Goal: Transaction & Acquisition: Purchase product/service

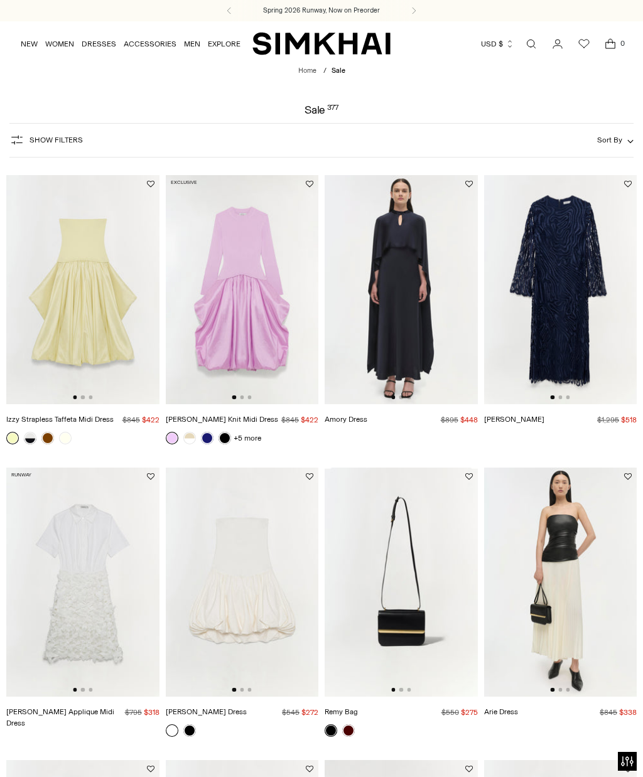
click at [535, 53] on link "Open search modal" at bounding box center [530, 43] width 25 height 25
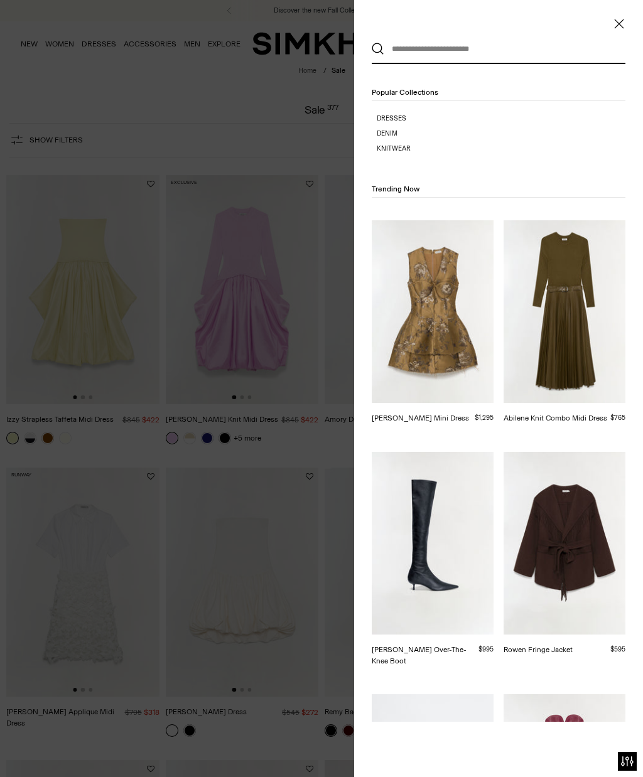
click at [407, 45] on input "text" at bounding box center [495, 49] width 223 height 28
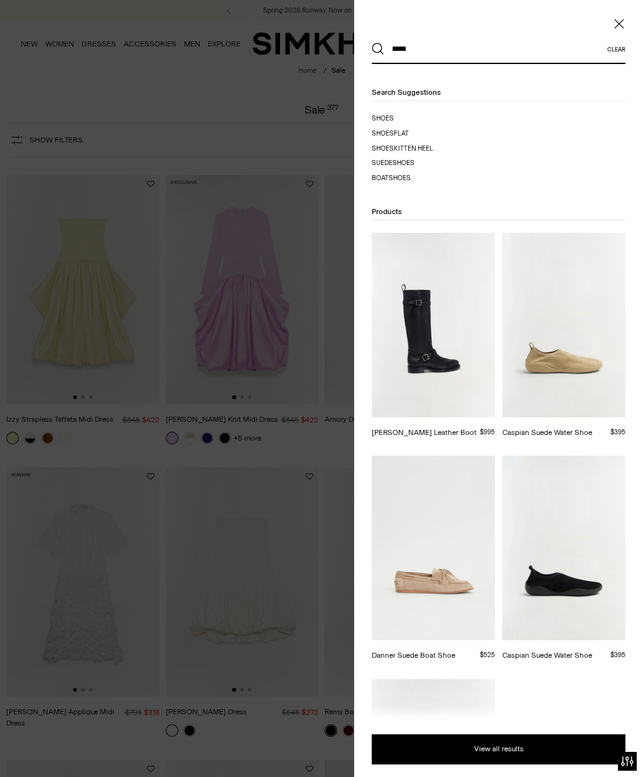
type input "*****"
click at [378, 49] on button "Search" at bounding box center [377, 49] width 13 height 13
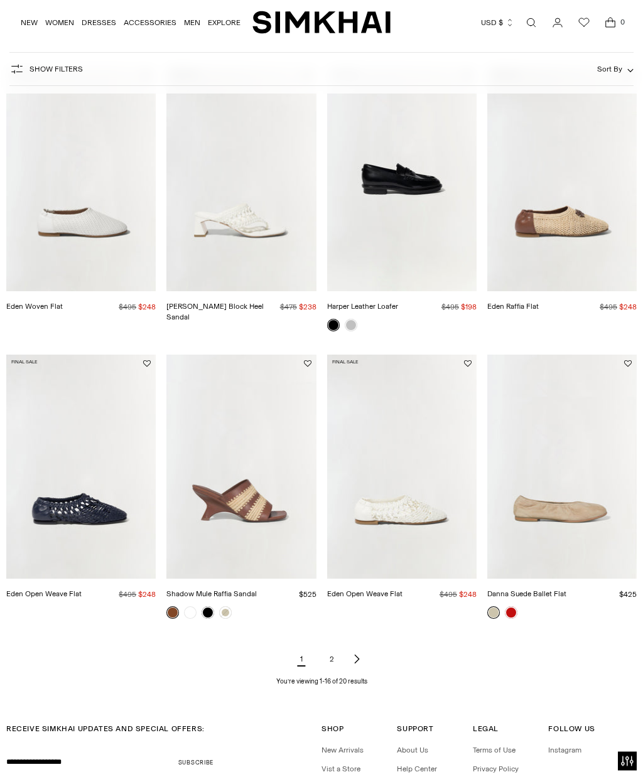
scroll to position [753, 0]
click at [538, 305] on link "Eden Raffia Flat" at bounding box center [512, 306] width 51 height 9
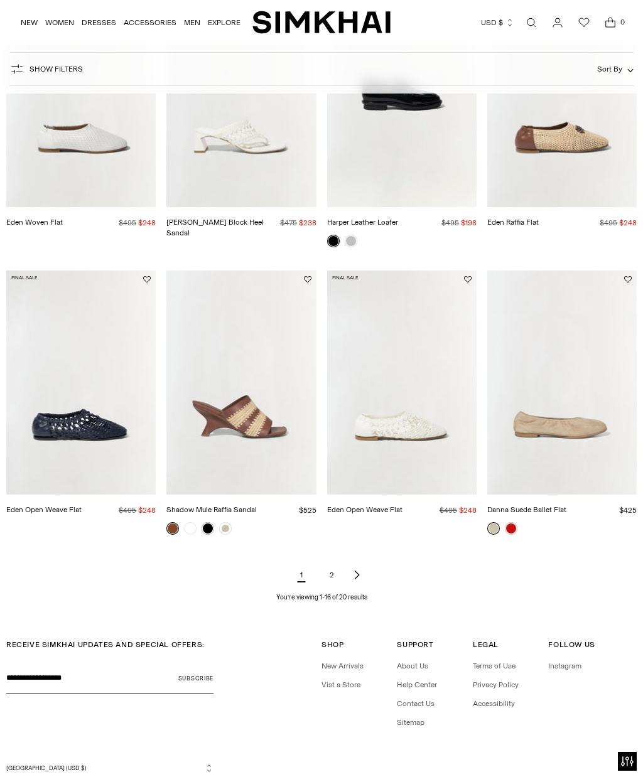
scroll to position [888, 0]
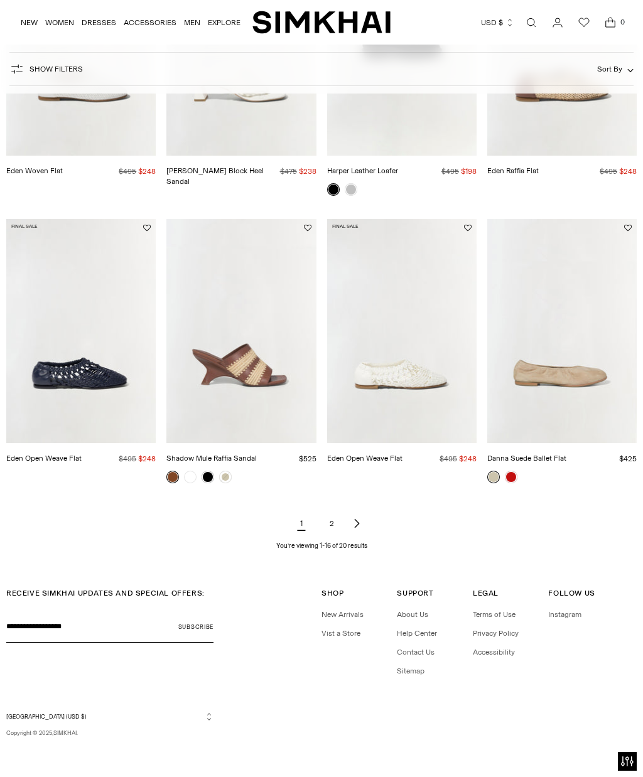
click at [333, 530] on link "2" at bounding box center [331, 523] width 25 height 25
